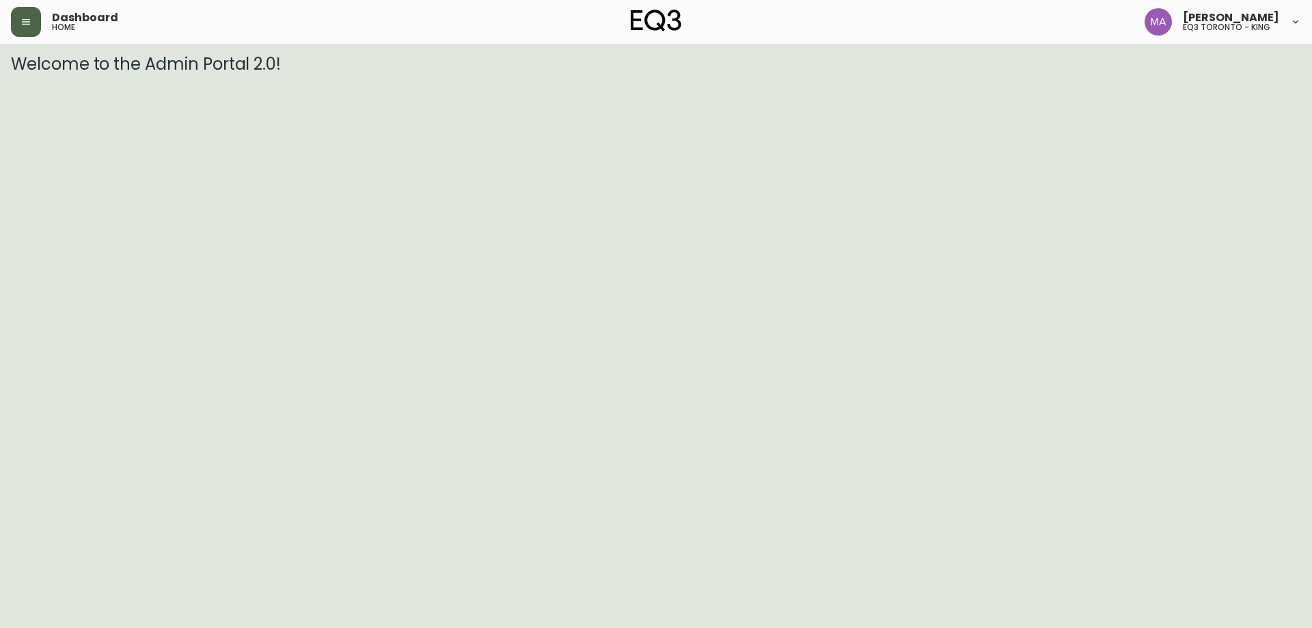
drag, startPoint x: 40, startPoint y: 16, endPoint x: 31, endPoint y: 23, distance: 11.1
click at [39, 16] on button "button" at bounding box center [26, 22] width 30 height 30
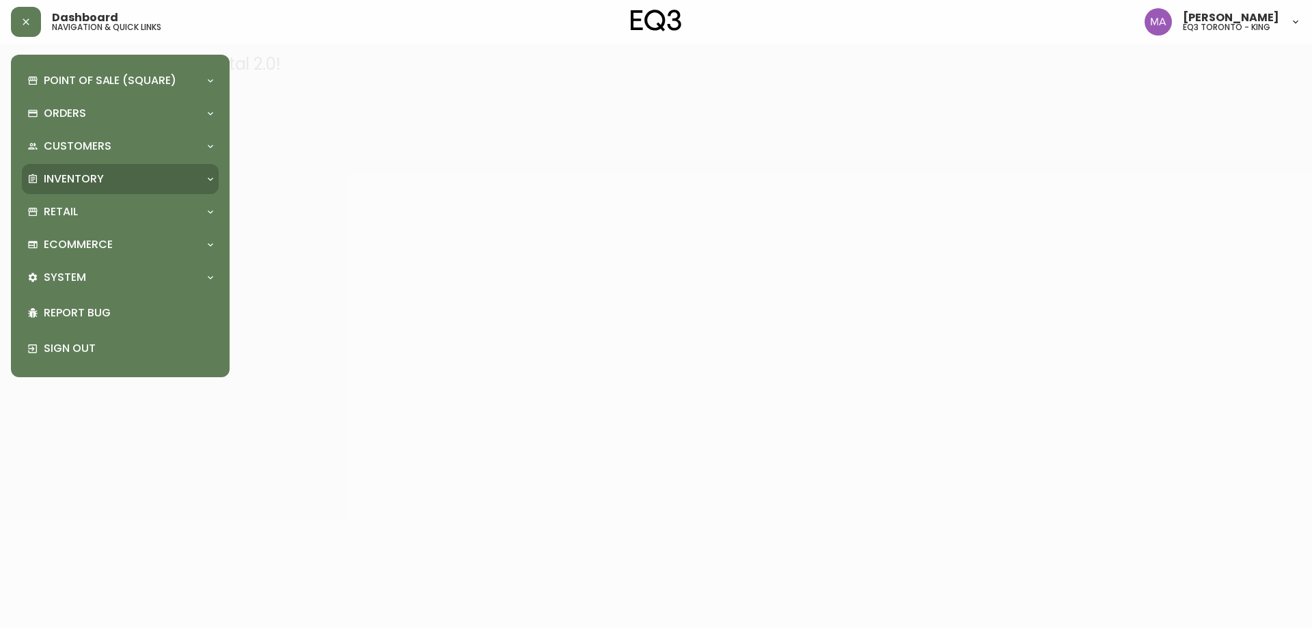
click at [95, 174] on p "Inventory" at bounding box center [74, 178] width 60 height 15
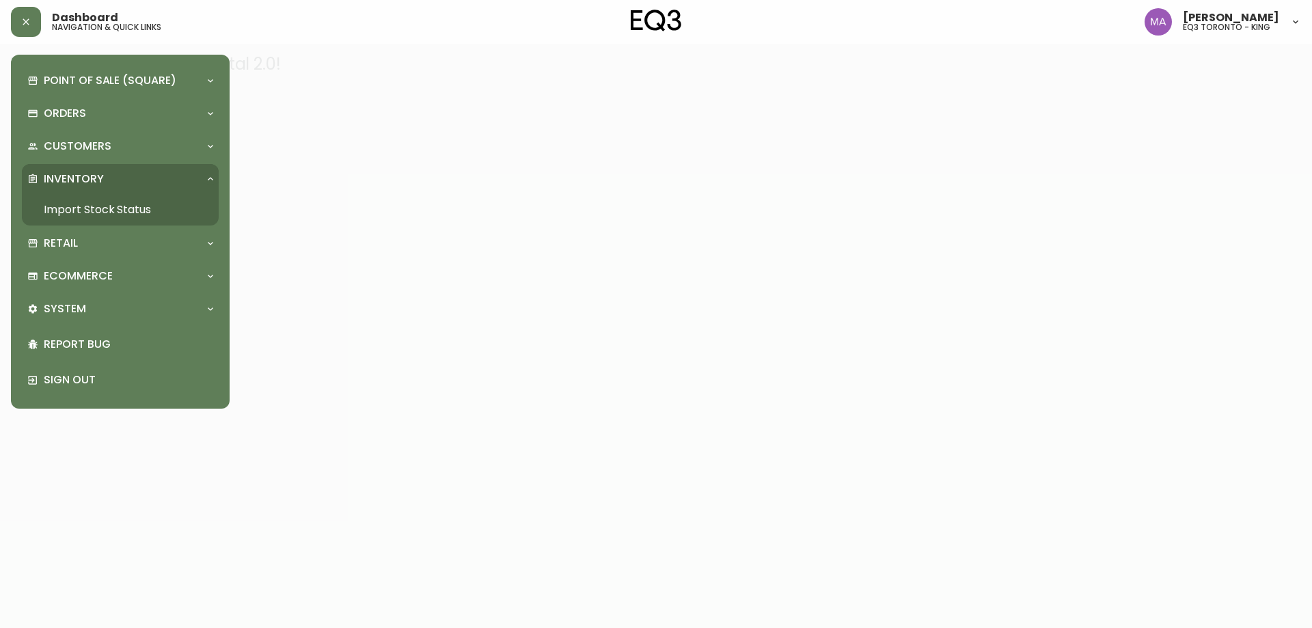
click at [130, 204] on link "Import Stock Status" at bounding box center [120, 209] width 197 height 31
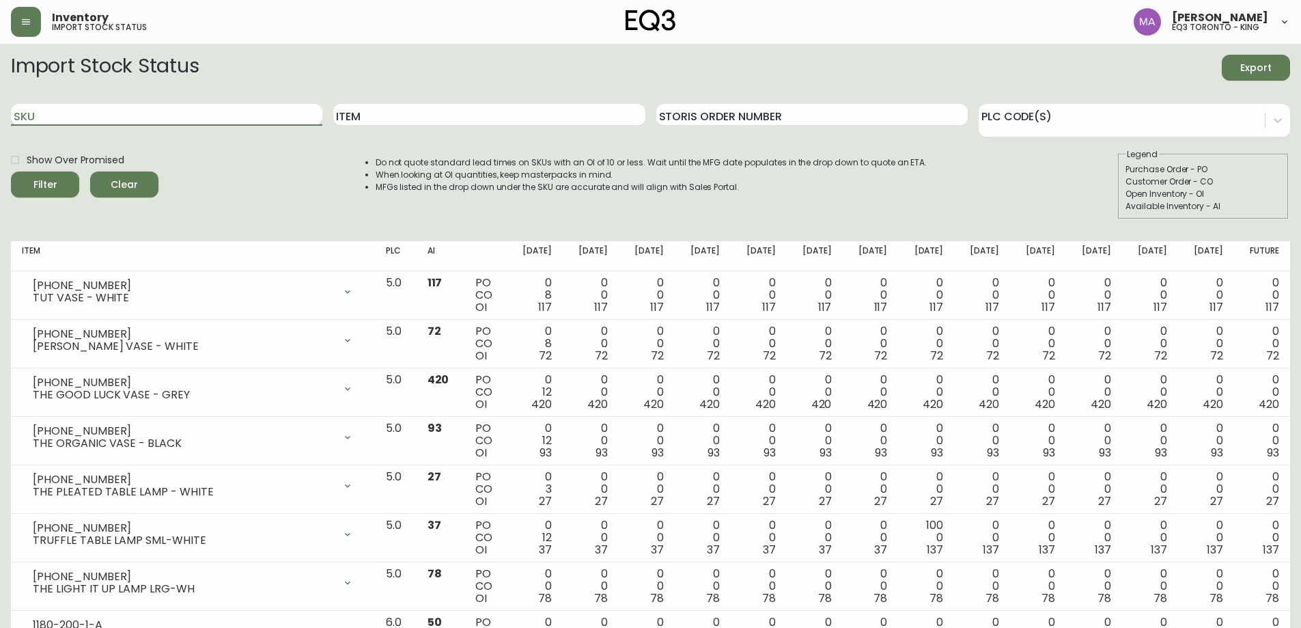
click at [101, 115] on input "SKU" at bounding box center [167, 115] width 312 height 22
paste input "3020-284-57-A"
click at [11, 171] on button "Filter" at bounding box center [45, 184] width 68 height 26
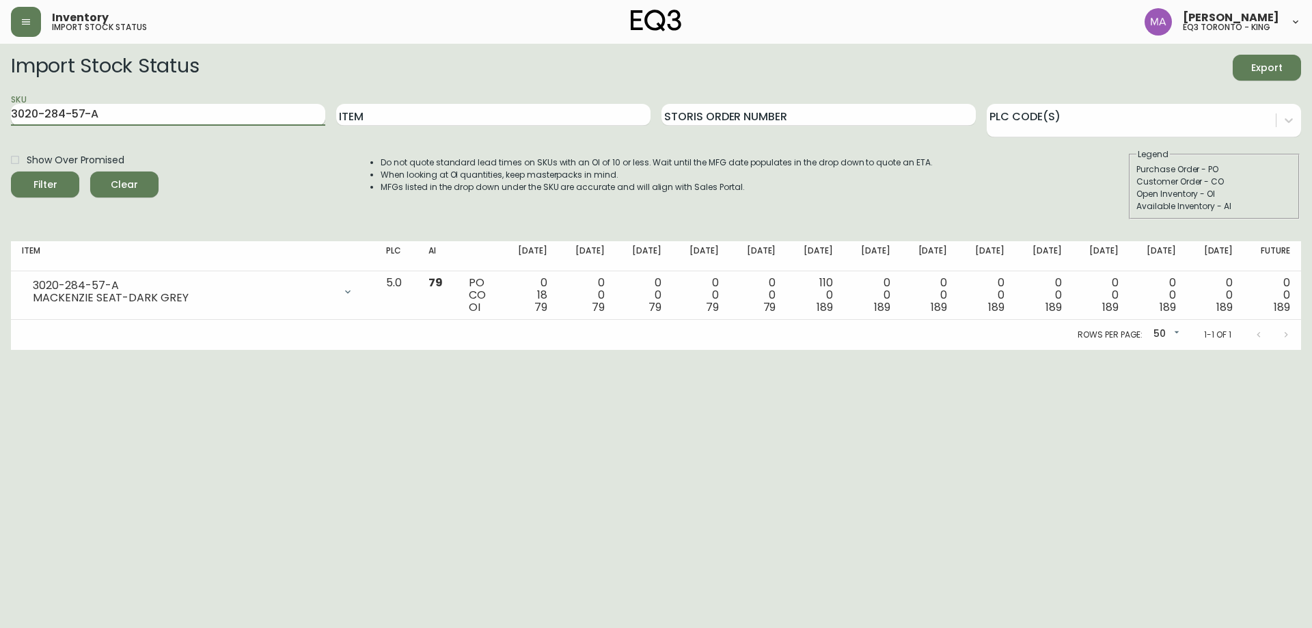
click at [230, 111] on input "3020-284-57-A" at bounding box center [168, 115] width 314 height 22
type input "3"
paste input "3020-282-4-B"
type input "3020-282-4-B"
click at [11, 171] on button "Filter" at bounding box center [45, 184] width 68 height 26
